Goal: Check status: Check status

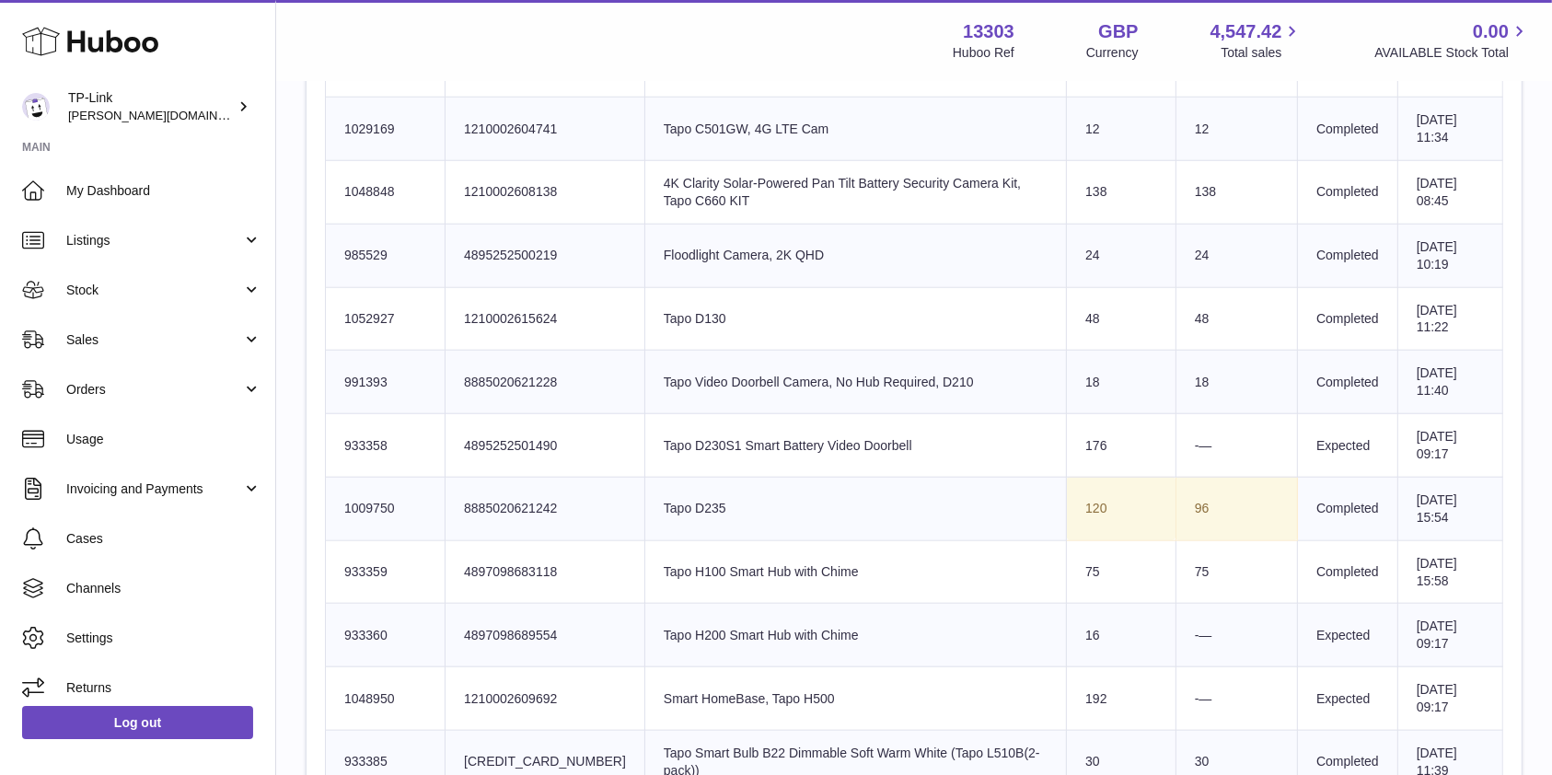
scroll to position [1046, 0]
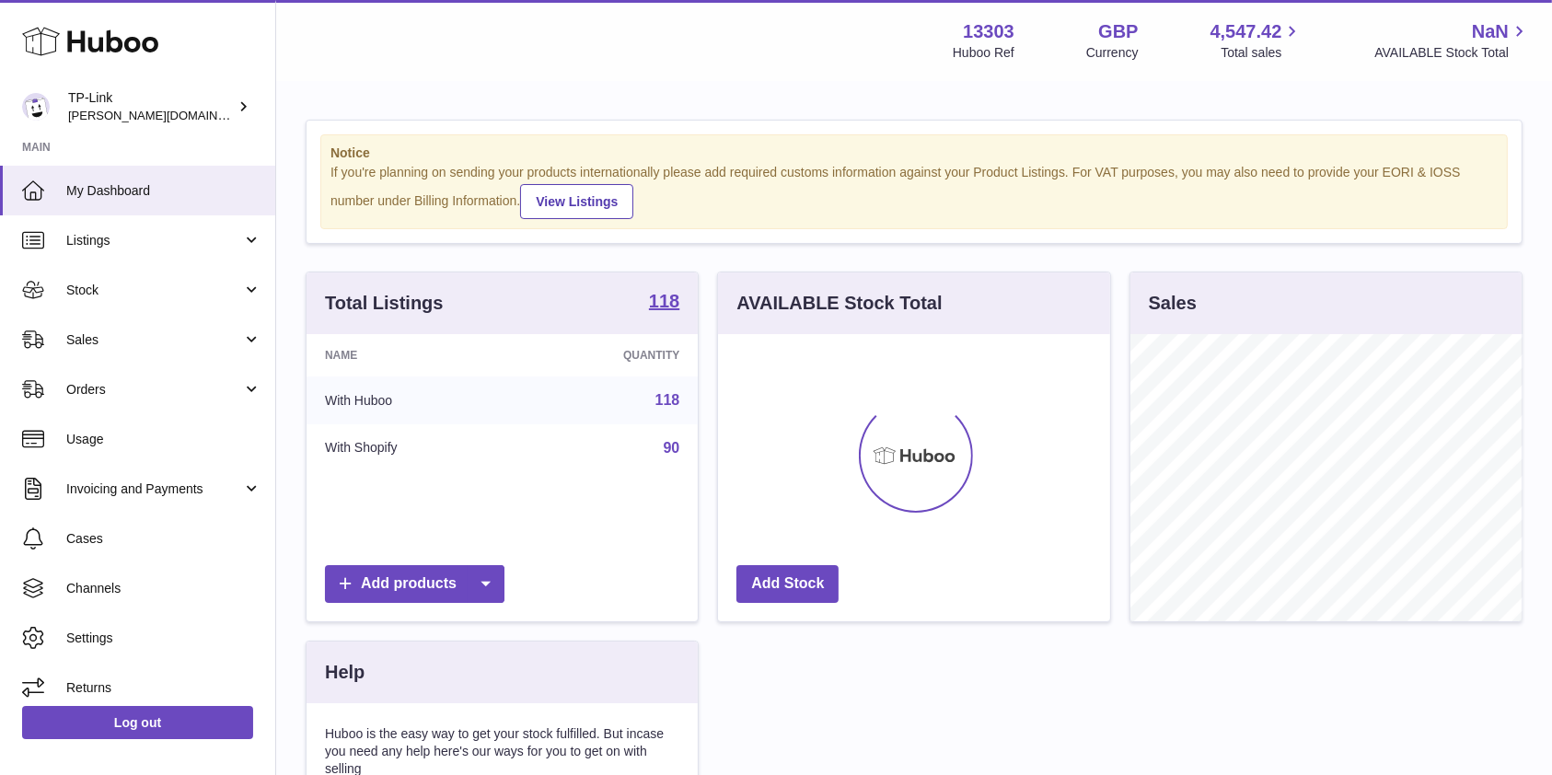
scroll to position [287, 391]
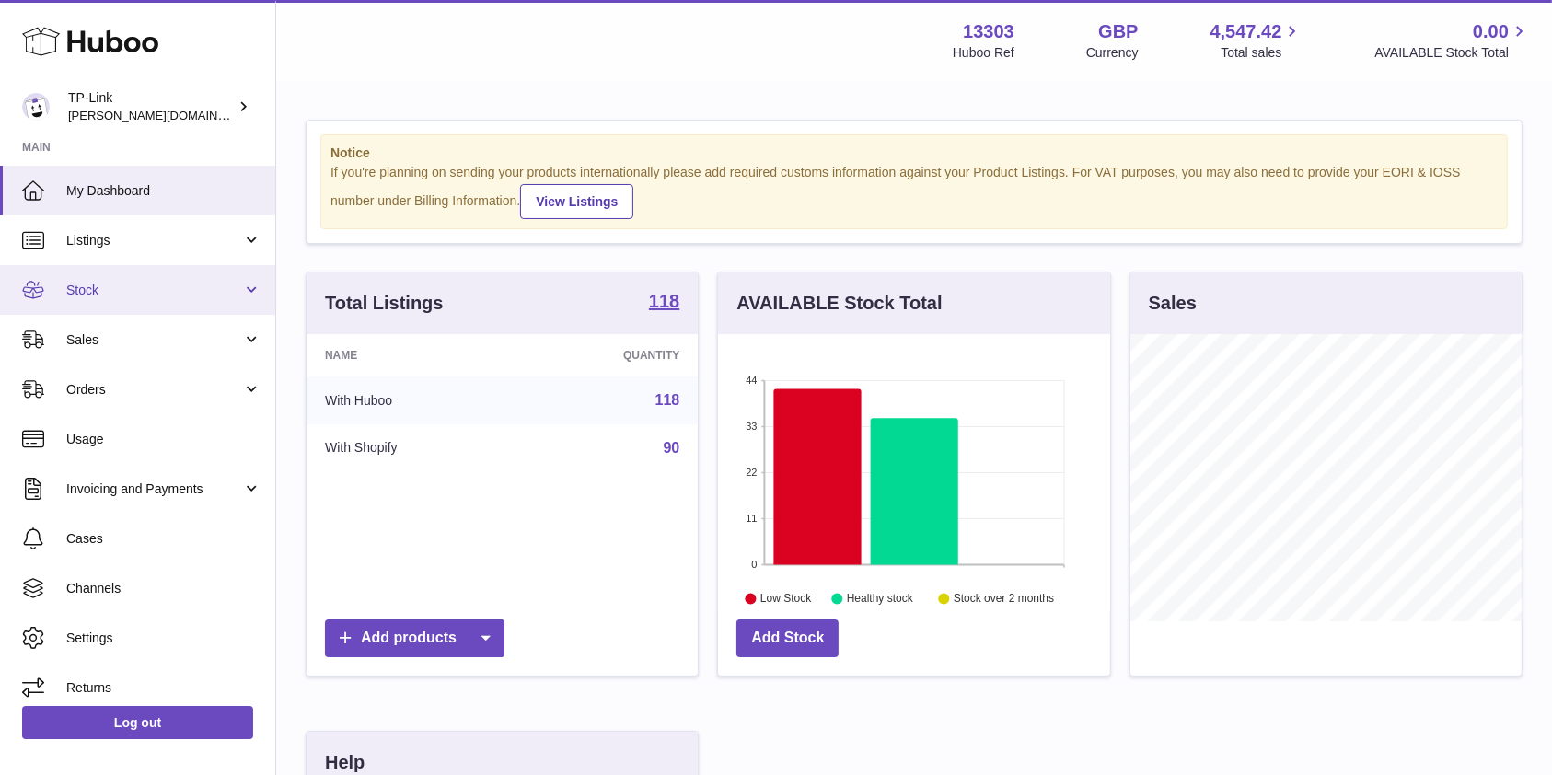
click at [147, 305] on link "Stock" at bounding box center [137, 290] width 275 height 50
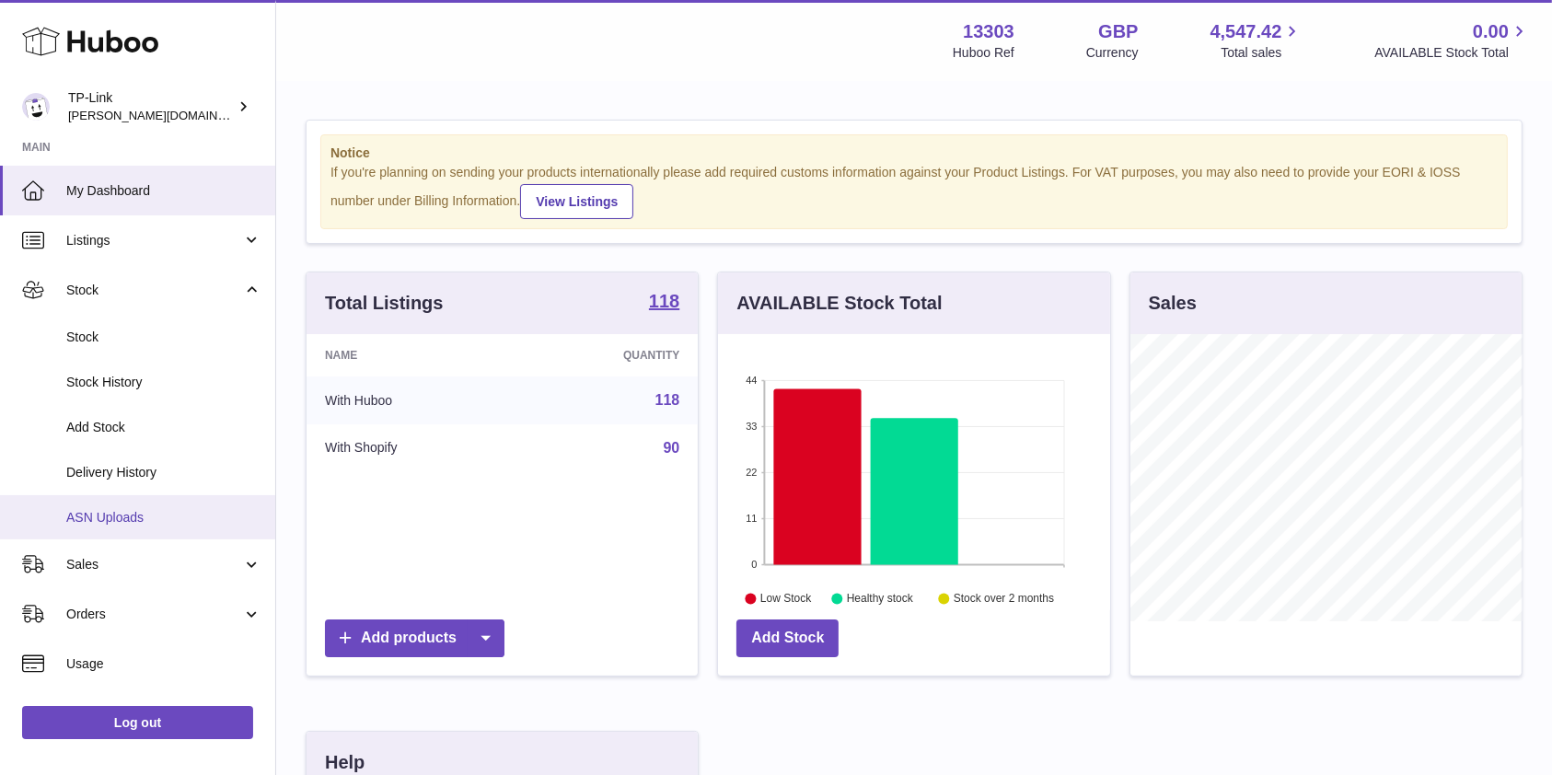
click at [155, 515] on span "ASN Uploads" at bounding box center [163, 517] width 195 height 17
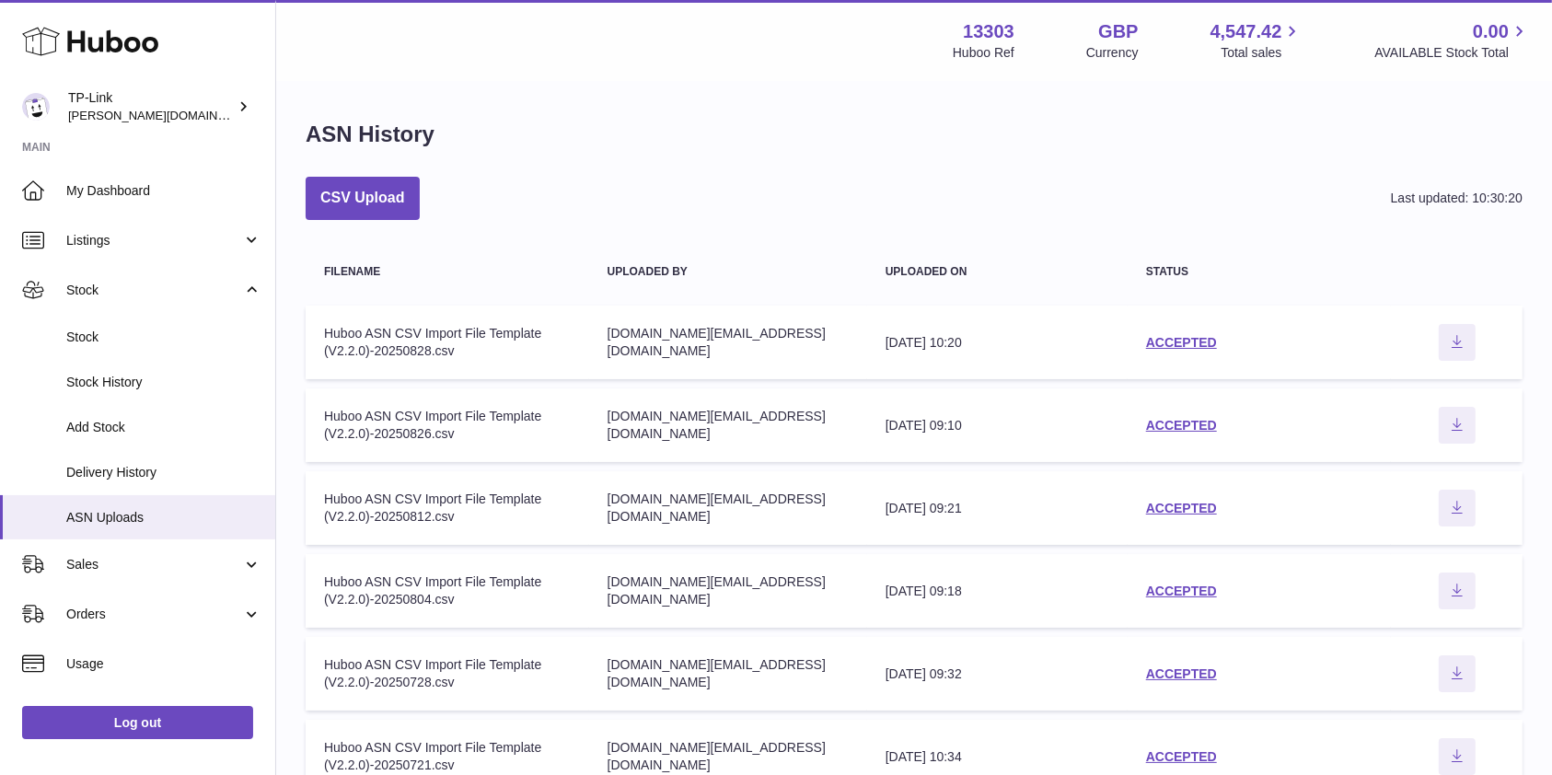
click at [1178, 331] on td "status ACCEPTED" at bounding box center [1259, 343] width 263 height 74
click at [1180, 335] on link "ACCEPTED" at bounding box center [1181, 342] width 71 height 15
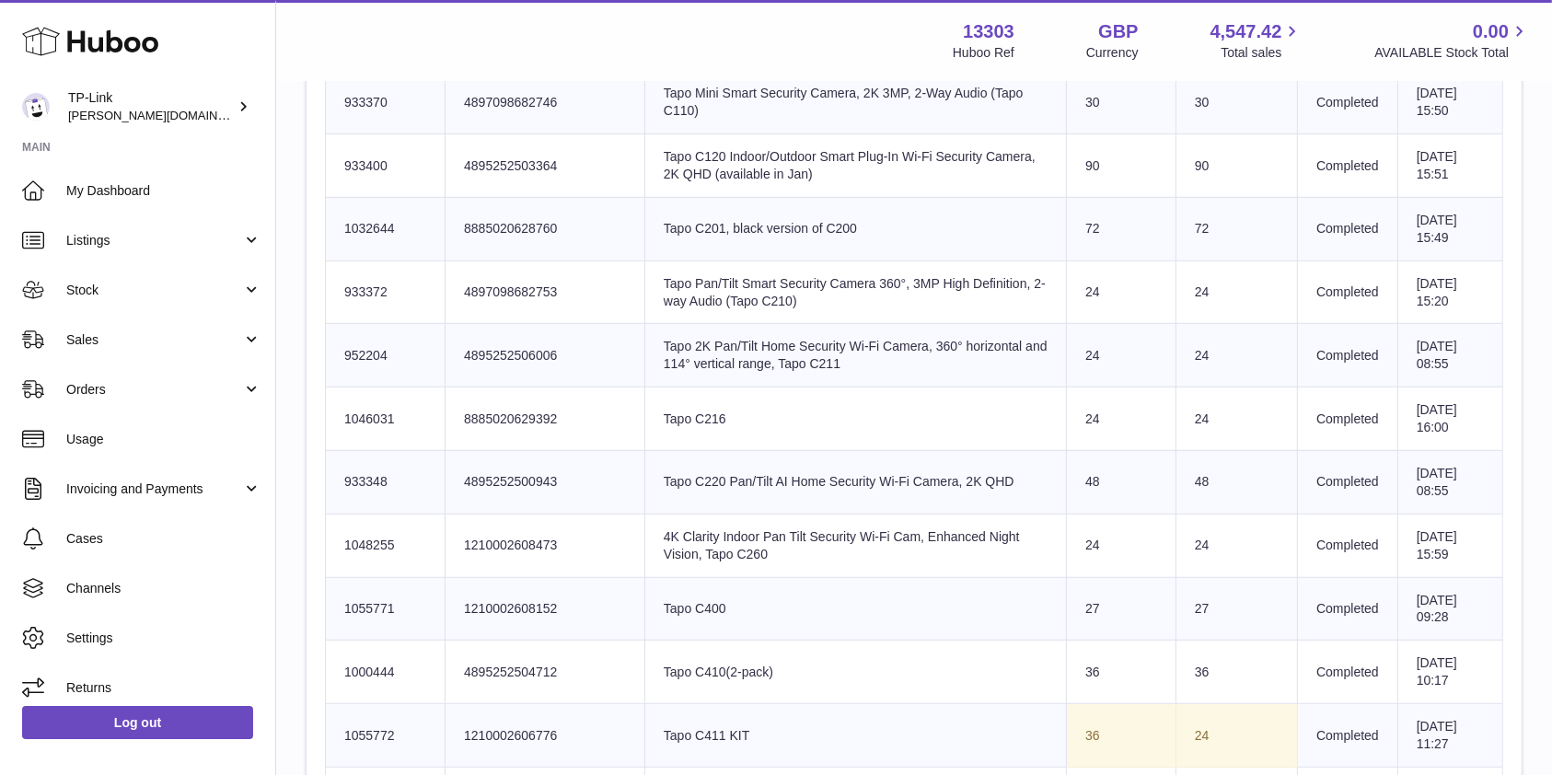
scroll to position [677, 0]
